Goal: Task Accomplishment & Management: Manage account settings

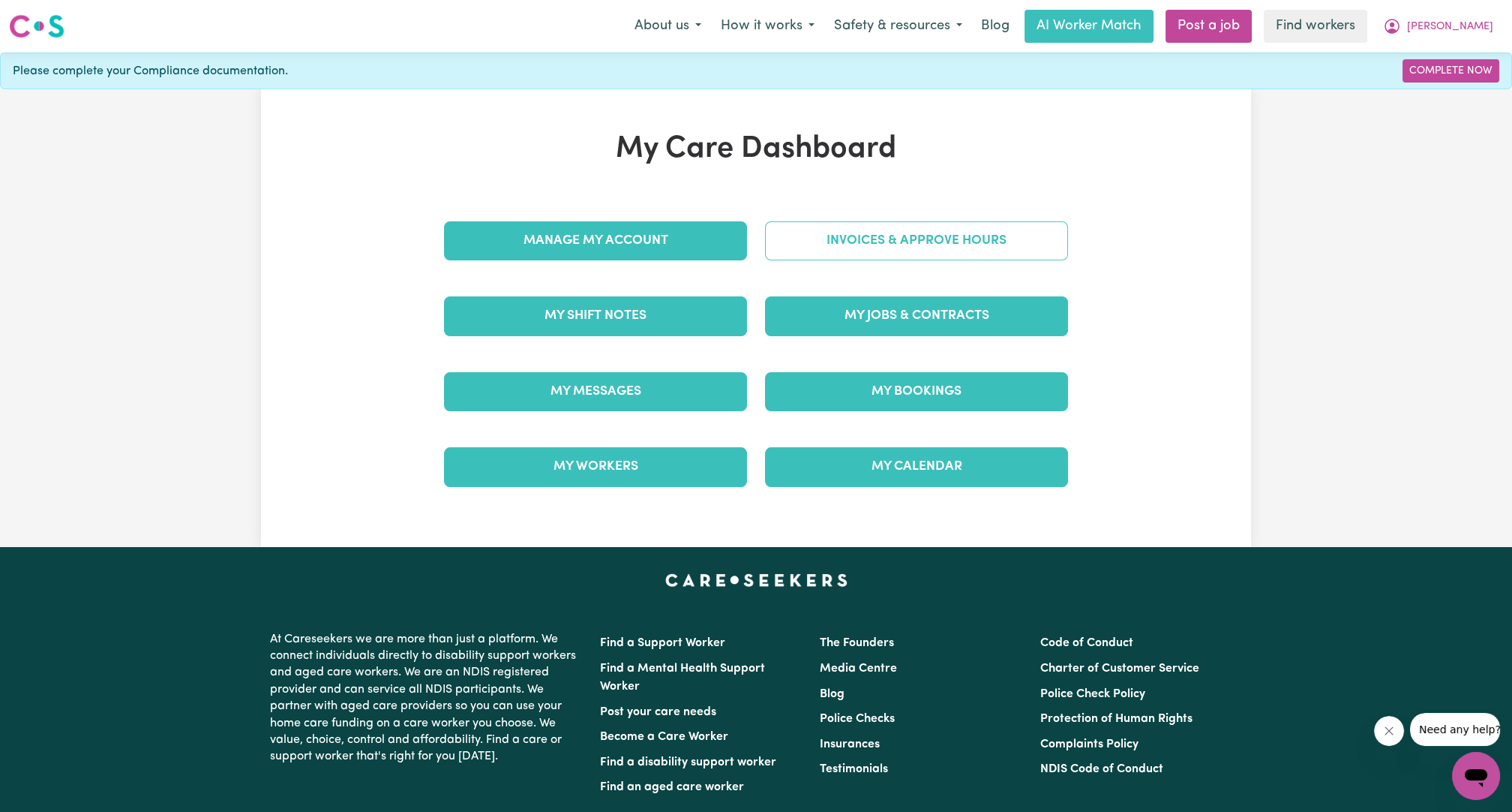
click at [900, 243] on link "Invoices & Approve Hours" at bounding box center [916, 241] width 303 height 39
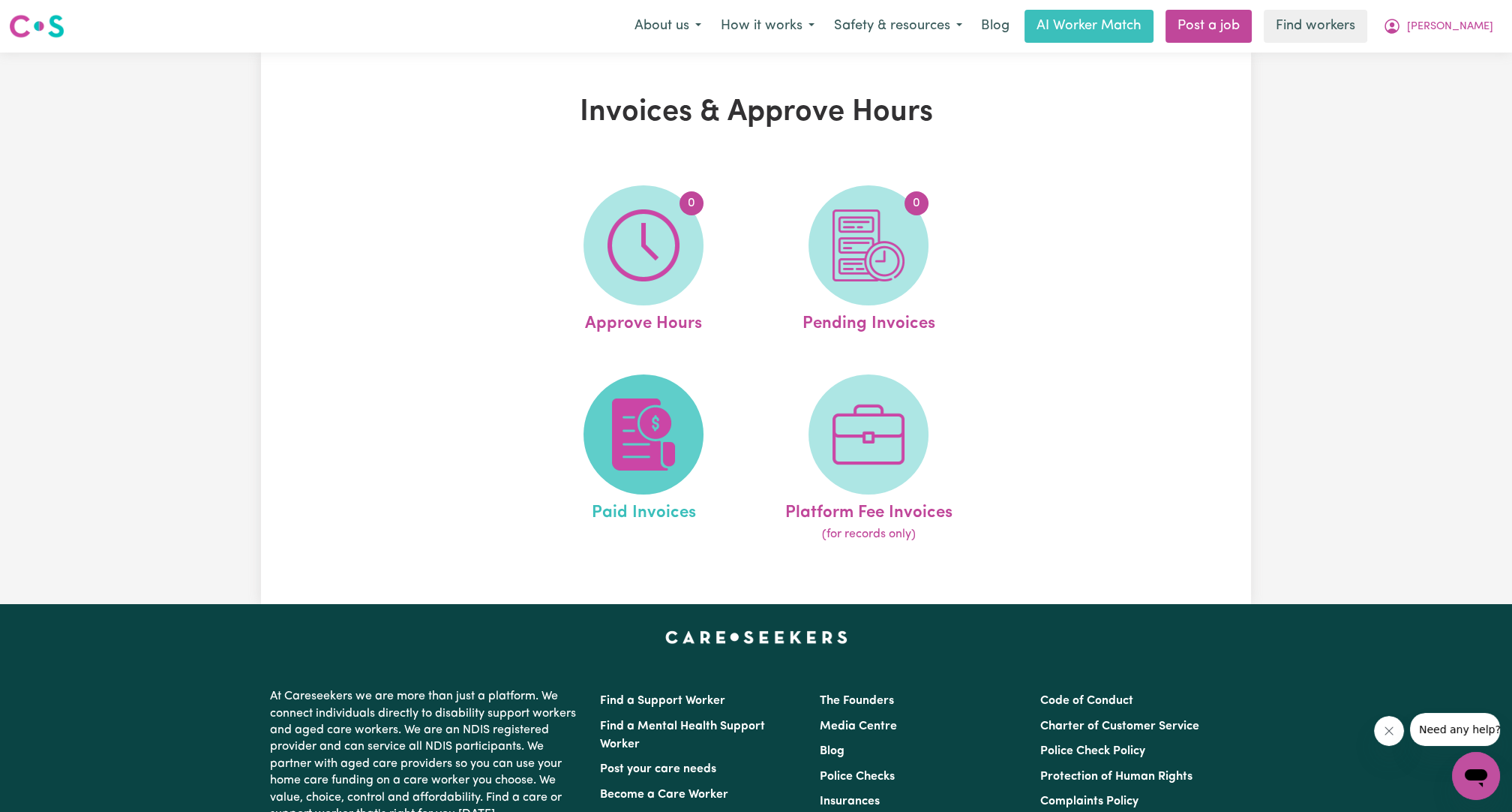
click at [680, 399] on span at bounding box center [643, 435] width 120 height 120
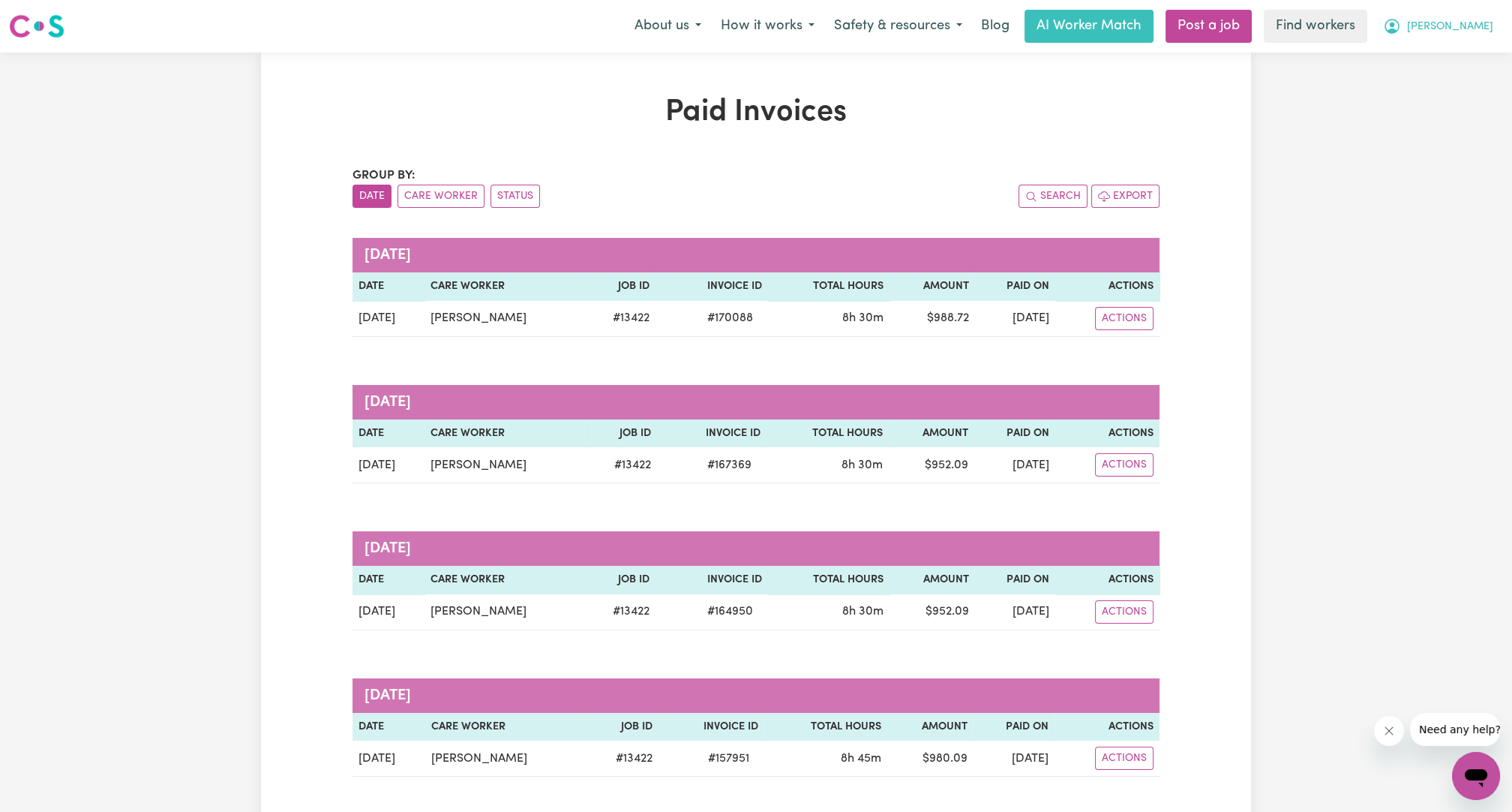
click at [1478, 35] on span "[PERSON_NAME]" at bounding box center [1449, 26] width 86 height 16
click at [1461, 82] on link "Logout" at bounding box center [1442, 85] width 118 height 28
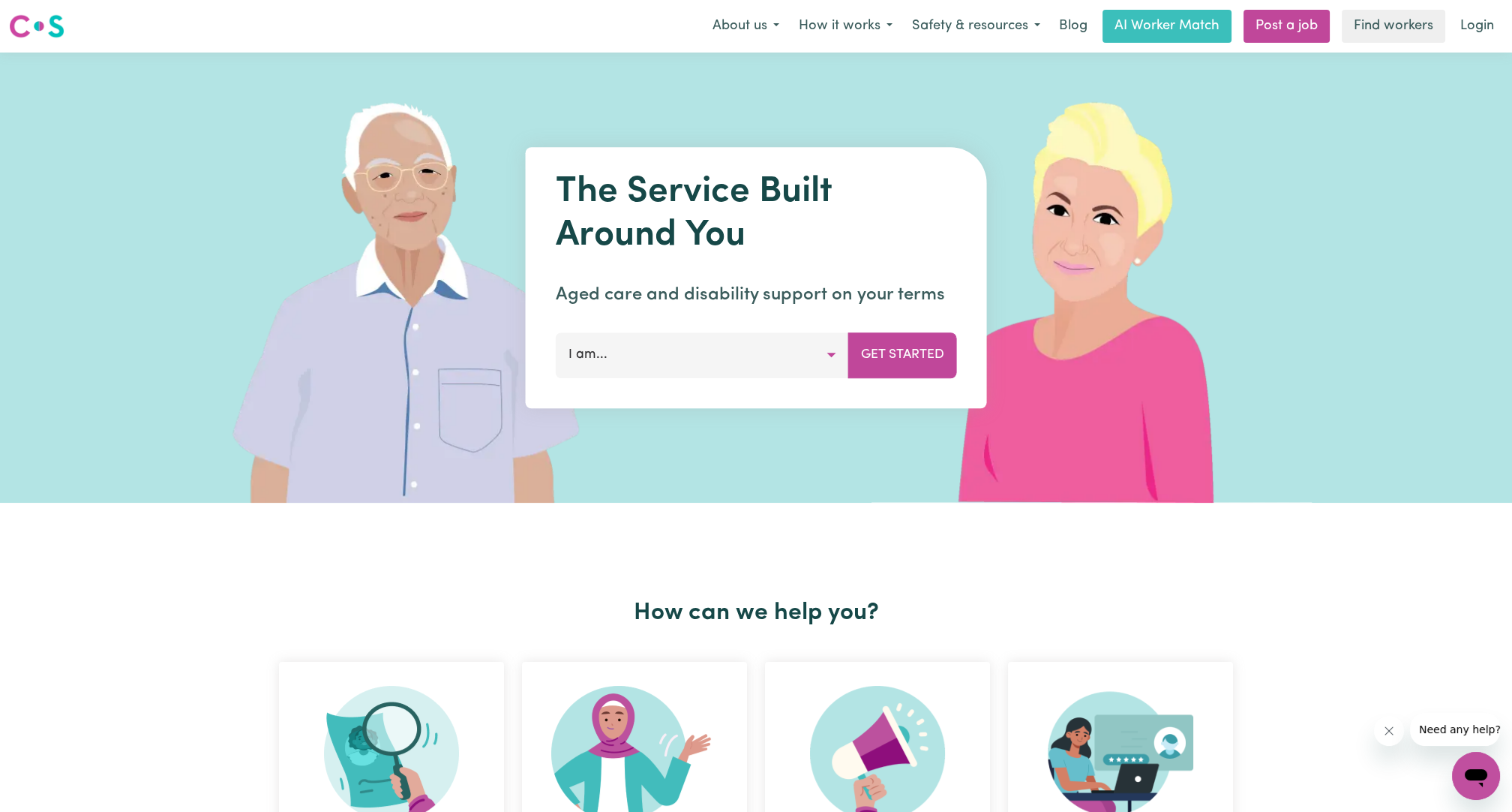
click at [1475, 44] on nav "Menu About us How it works Safety & resources Blog AI Worker Match Post a job F…" at bounding box center [756, 26] width 1512 height 52
click at [1479, 27] on link "Login" at bounding box center [1476, 26] width 51 height 33
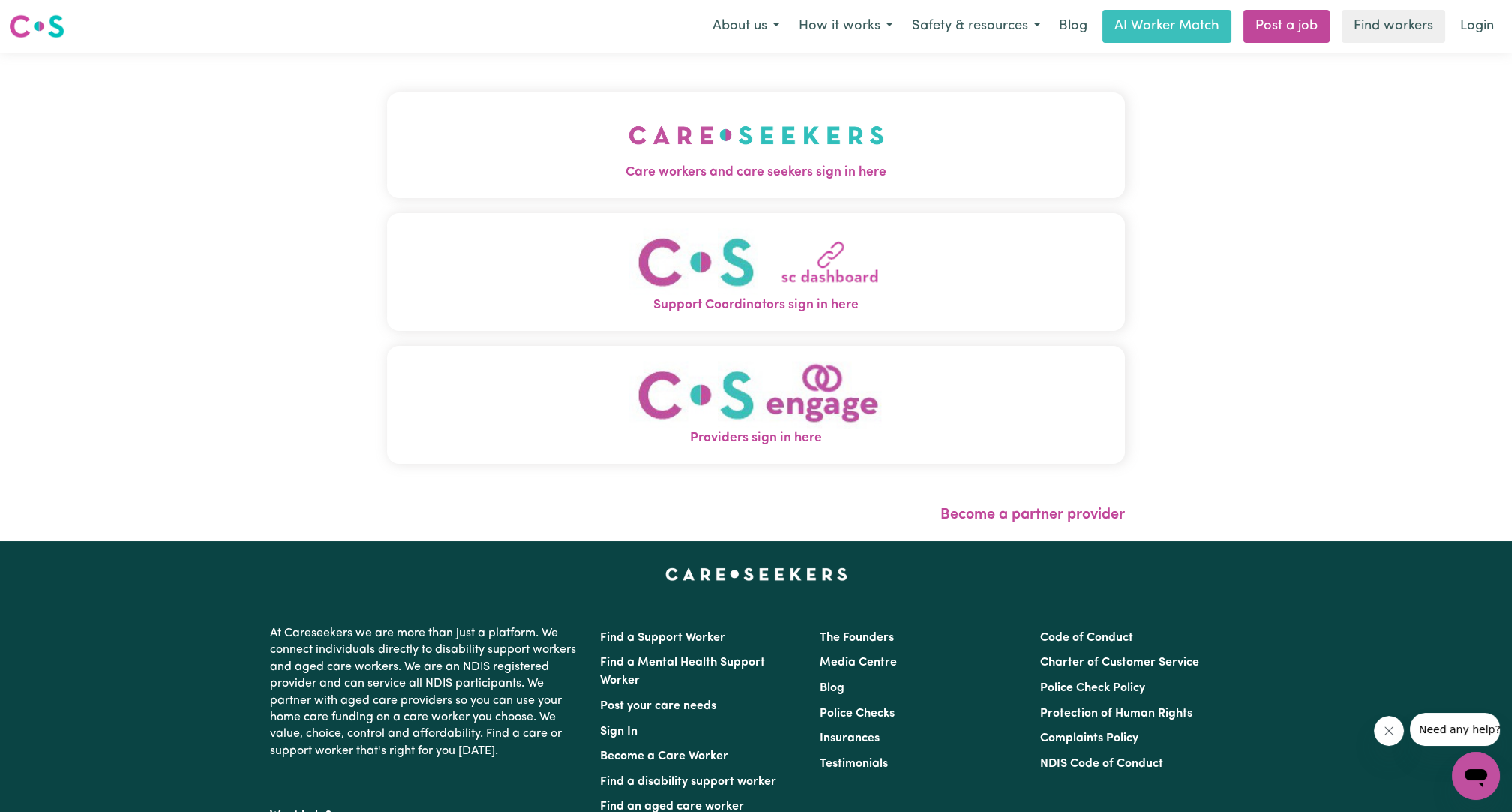
click at [1020, 118] on button "Care workers and care seekers sign in here" at bounding box center [756, 144] width 738 height 105
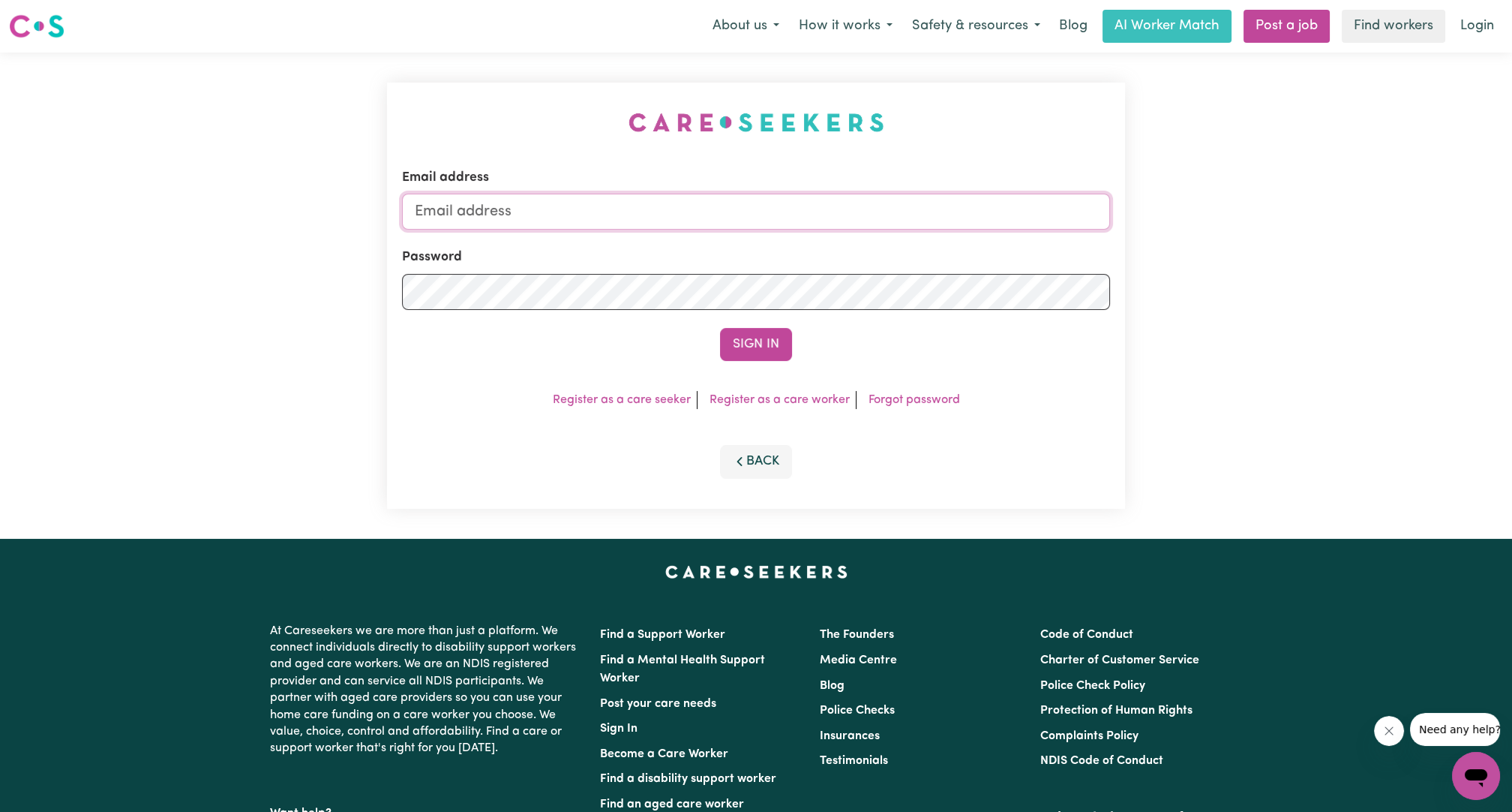
click at [1005, 198] on input "Email address" at bounding box center [756, 211] width 708 height 36
drag, startPoint x: 490, startPoint y: 219, endPoint x: 779, endPoint y: 213, distance: 289.1
click at [779, 213] on input "[EMAIL_ADDRESS][PERSON_NAME][DOMAIN_NAME]" at bounding box center [756, 211] width 708 height 36
type input "[EMAIL_ADDRESS][DOMAIN_NAME]"
click at [739, 349] on button "Sign In" at bounding box center [756, 345] width 72 height 33
